Goal: Task Accomplishment & Management: Complete application form

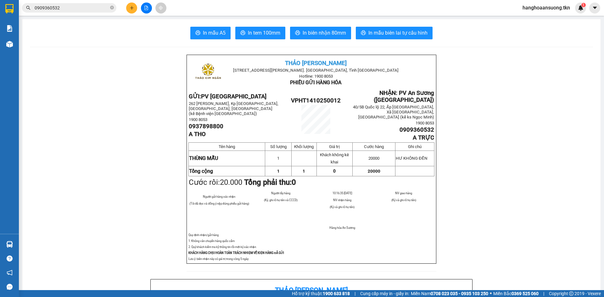
click at [63, 8] on input "0909360532" at bounding box center [72, 7] width 74 height 7
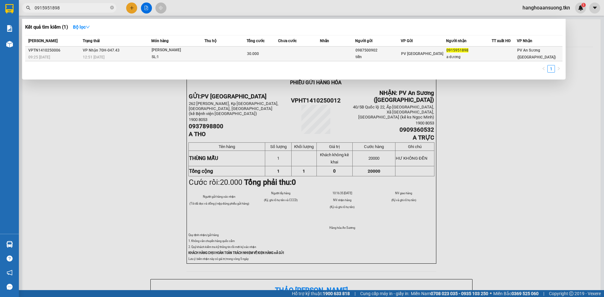
type input "0915951898"
click at [211, 56] on td at bounding box center [225, 54] width 42 height 15
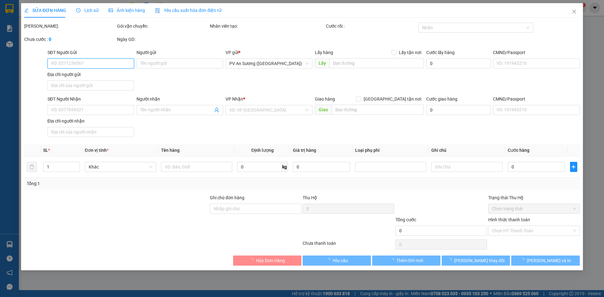
type input "0987500902"
type input "tiến"
type input "0915951898"
type input "a dương"
type input "30.000"
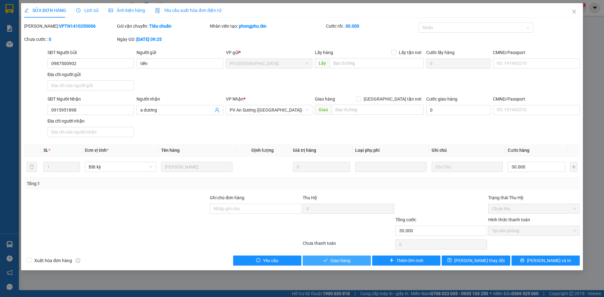
click at [351, 259] on button "Giao hàng" at bounding box center [336, 261] width 68 height 10
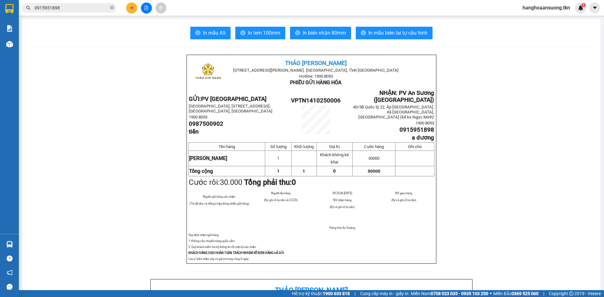
click at [130, 7] on icon "plus" at bounding box center [132, 8] width 4 height 4
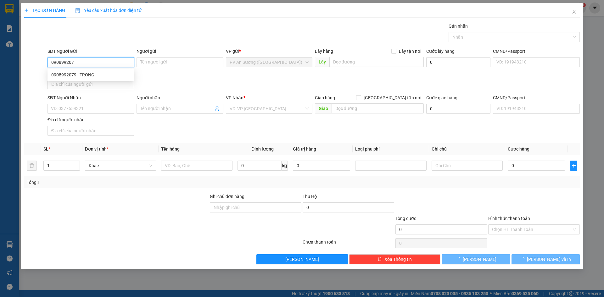
type input "0908992079"
click at [93, 76] on div "0908992079 - TRỌNG" at bounding box center [90, 74] width 79 height 7
type input "TRỌNG"
type input "0906890488"
type input "A XUÂN"
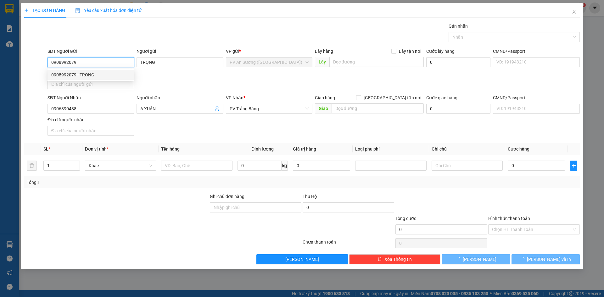
type input "30.000"
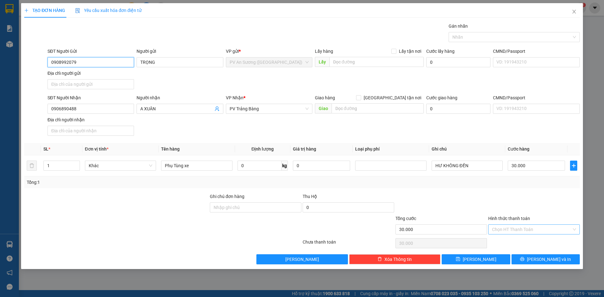
type input "0908992079"
click at [515, 230] on input "Hình thức thanh toán" at bounding box center [532, 229] width 80 height 9
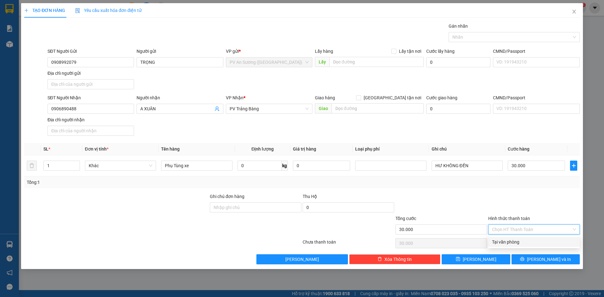
click at [512, 243] on div "Tại văn phòng" at bounding box center [534, 242] width 84 height 7
type input "0"
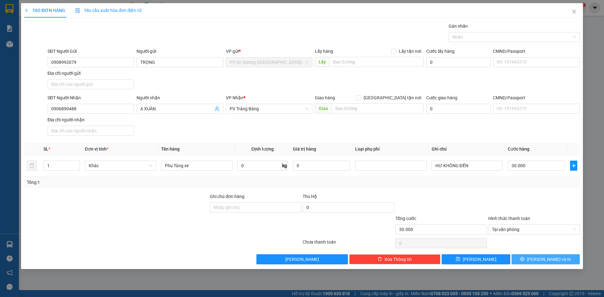
click at [525, 258] on button "[PERSON_NAME] và In" at bounding box center [545, 259] width 68 height 10
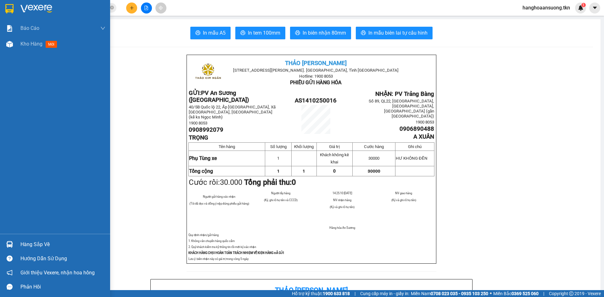
click at [17, 239] on div "Hàng sắp về" at bounding box center [55, 244] width 110 height 14
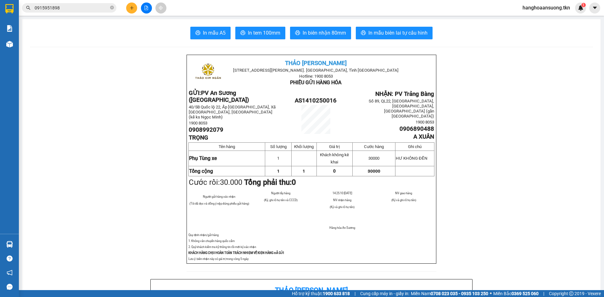
click at [71, 192] on section "Kết quả tìm kiếm ( 1 ) Bộ lọc Mã ĐH Trạng thái Món hàng Thu hộ Tổng cước Chưa c…" at bounding box center [302, 148] width 604 height 297
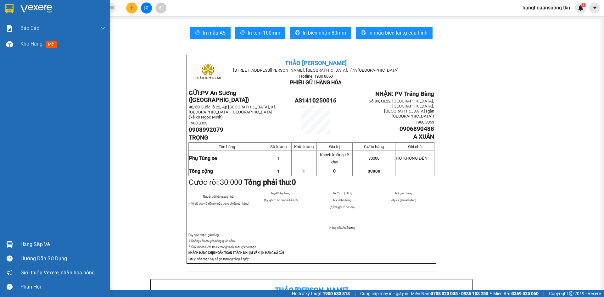
click at [10, 8] on img at bounding box center [9, 8] width 8 height 9
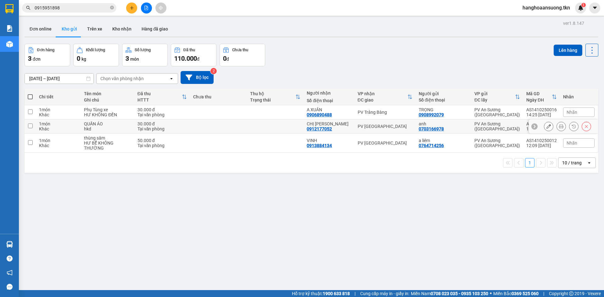
click at [70, 126] on div "1 món" at bounding box center [58, 123] width 39 height 5
checkbox input "true"
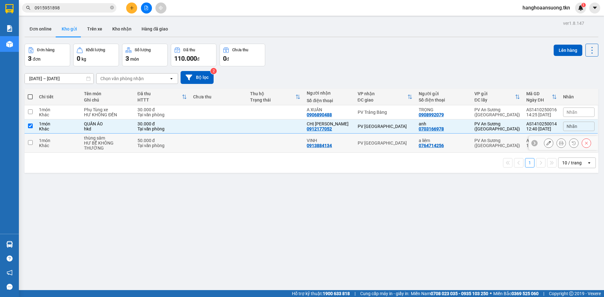
click at [70, 139] on div "1 món" at bounding box center [58, 140] width 39 height 5
checkbox input "true"
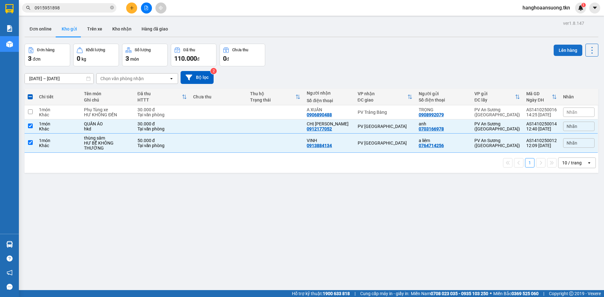
click at [564, 48] on button "Lên hàng" at bounding box center [567, 50] width 29 height 11
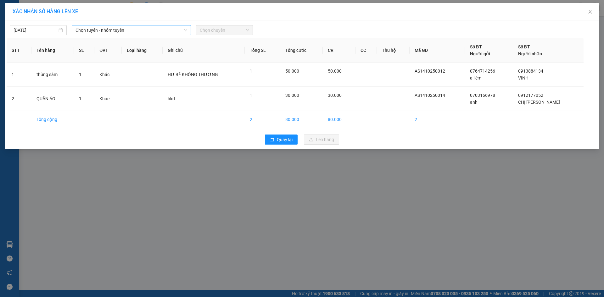
click at [157, 32] on span "Chọn tuyến - nhóm tuyến" at bounding box center [131, 29] width 112 height 9
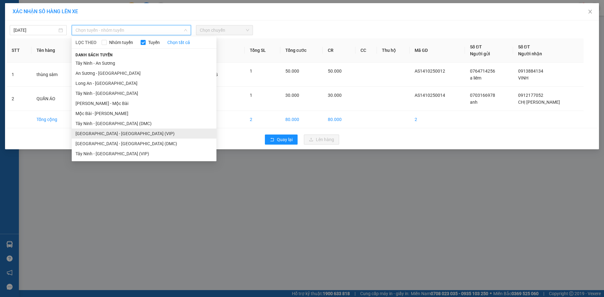
click at [132, 133] on li "[GEOGRAPHIC_DATA] - [GEOGRAPHIC_DATA] (VIP)" at bounding box center [144, 134] width 145 height 10
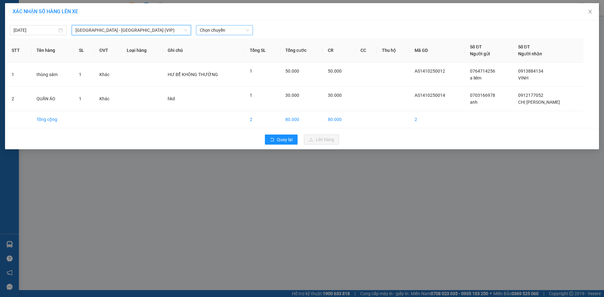
click at [228, 29] on span "Chọn chuyến" at bounding box center [224, 29] width 49 height 9
type input "4784"
click at [223, 56] on div "12:10 (TC) - 70H-047.84" at bounding box center [224, 53] width 57 height 10
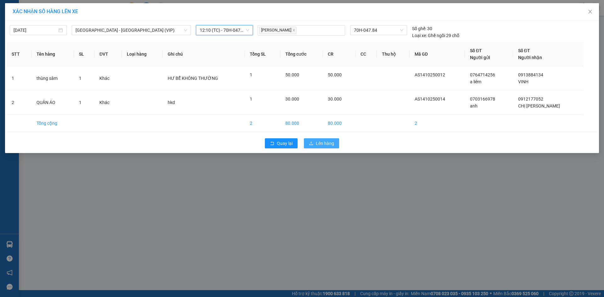
click at [324, 142] on span "Lên hàng" at bounding box center [325, 143] width 18 height 7
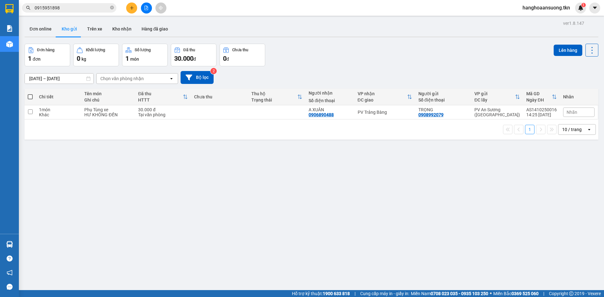
click at [53, 6] on input "0915951898" at bounding box center [72, 7] width 74 height 7
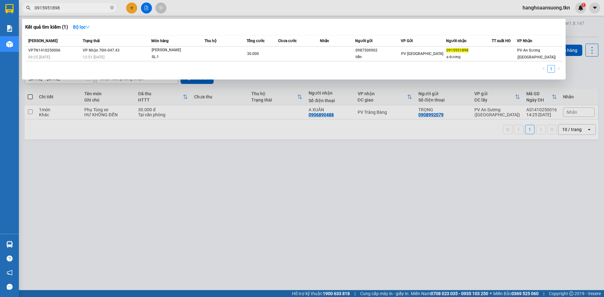
click at [53, 6] on input "0915951898" at bounding box center [72, 7] width 74 height 7
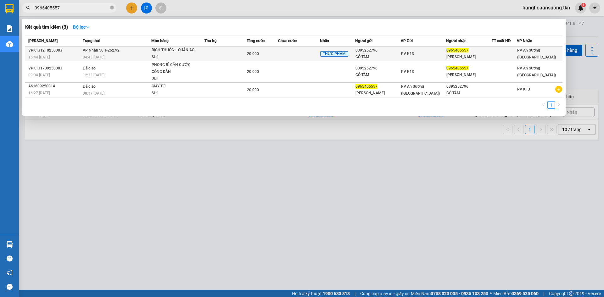
type input "0965405557"
click at [183, 50] on div "BỊCH THUỐC + QUẦN ÁO" at bounding box center [175, 50] width 47 height 7
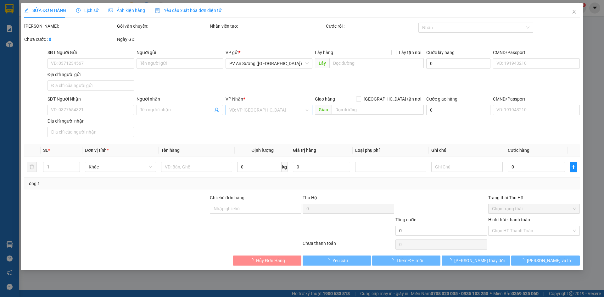
type input "0395252796"
type input "CÔ TÁM"
type input "0965405557"
type input "[PERSON_NAME]"
type input "20.000"
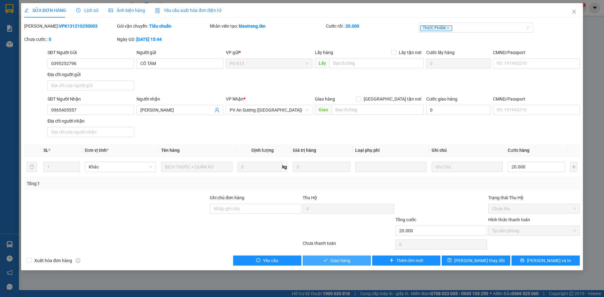
click at [323, 261] on icon "check" at bounding box center [325, 260] width 4 height 4
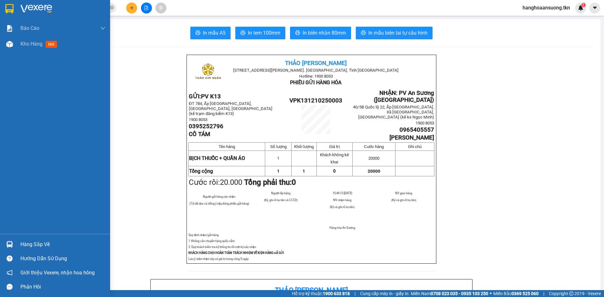
click at [15, 12] on div at bounding box center [55, 10] width 110 height 20
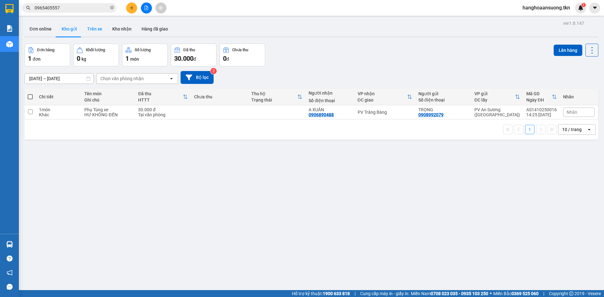
click at [90, 30] on button "Trên xe" at bounding box center [94, 28] width 25 height 15
